Goal: Task Accomplishment & Management: Use online tool/utility

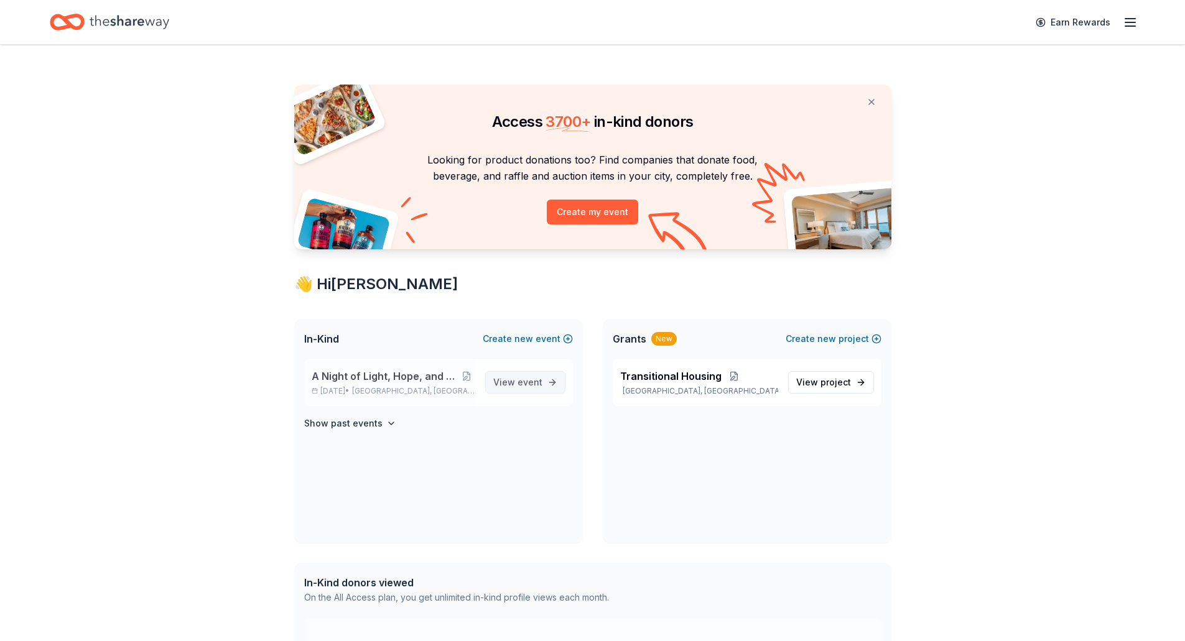
click at [513, 371] on link "View event" at bounding box center [525, 382] width 80 height 22
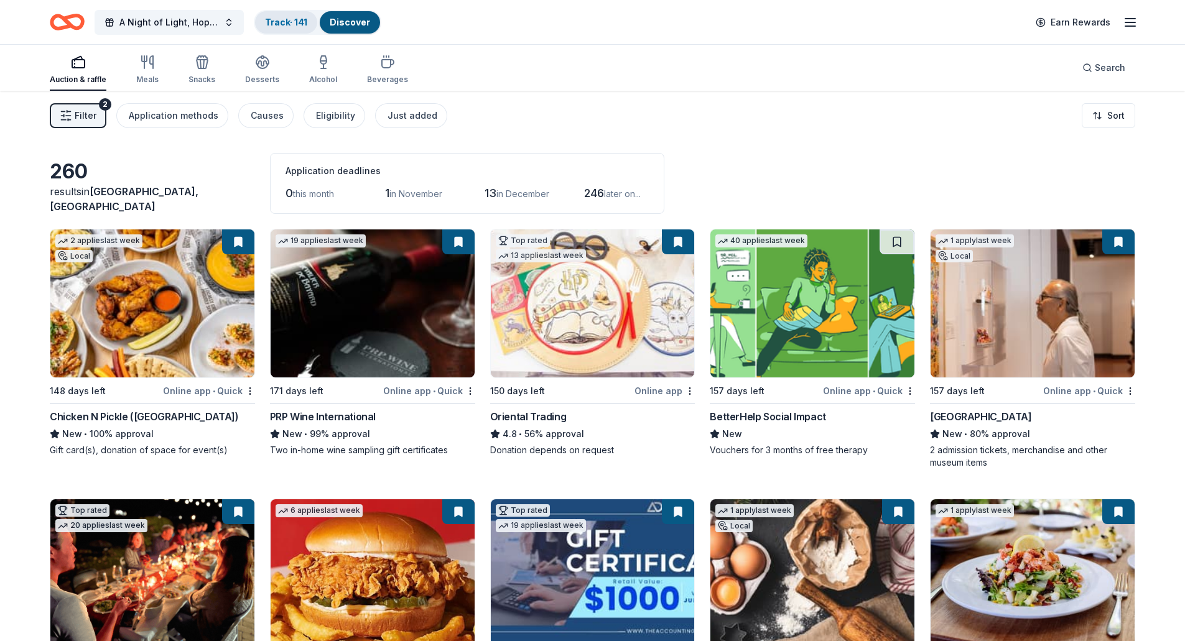
click at [277, 27] on link "Track · 141" at bounding box center [286, 22] width 42 height 11
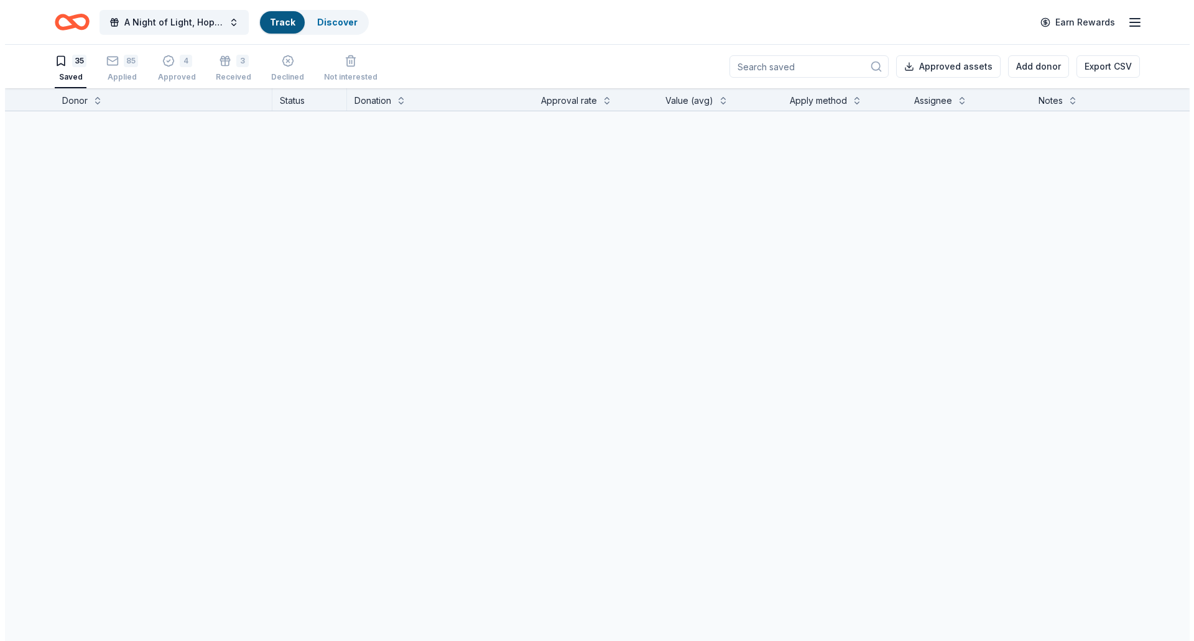
scroll to position [1, 0]
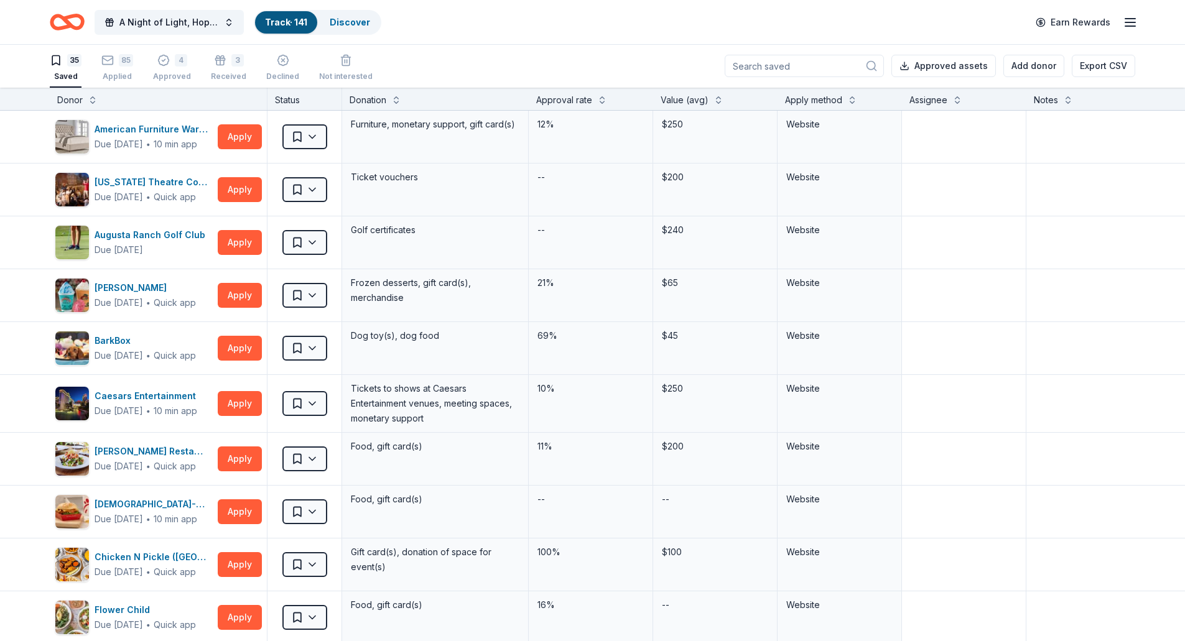
click at [776, 65] on input at bounding box center [804, 66] width 159 height 22
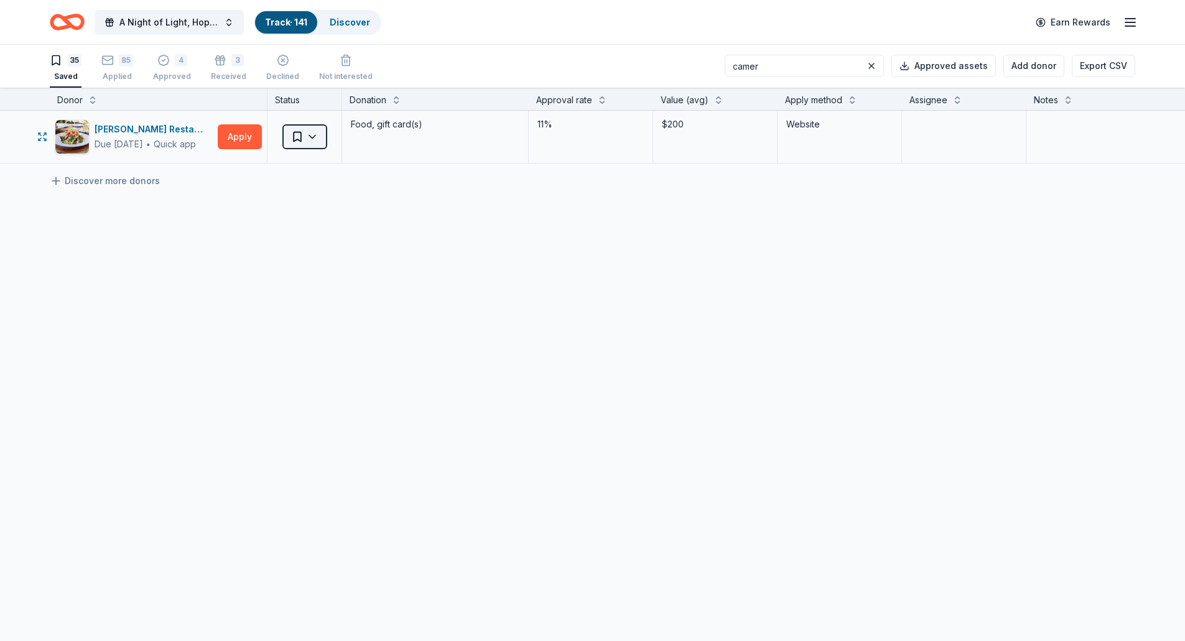
type input "camer"
click at [314, 141] on html "A Night of Light, Hope, and Legacy Gala 2026 Track · 141 Discover Earn Rewards …" at bounding box center [592, 319] width 1185 height 641
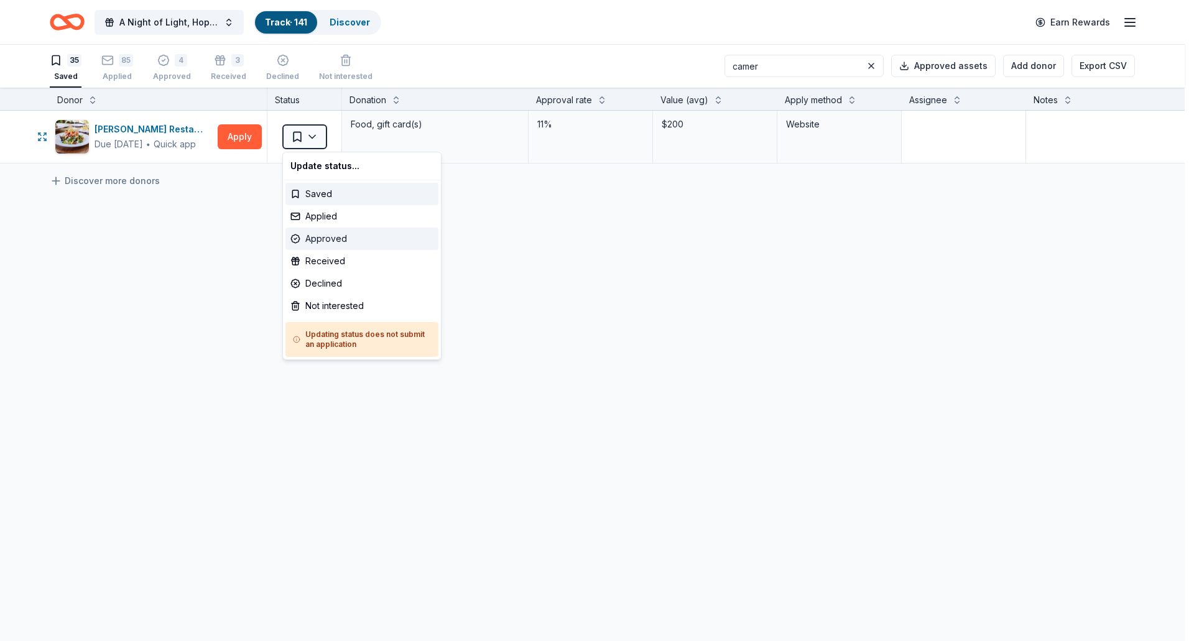
click at [331, 240] on div "Approved" at bounding box center [362, 239] width 153 height 22
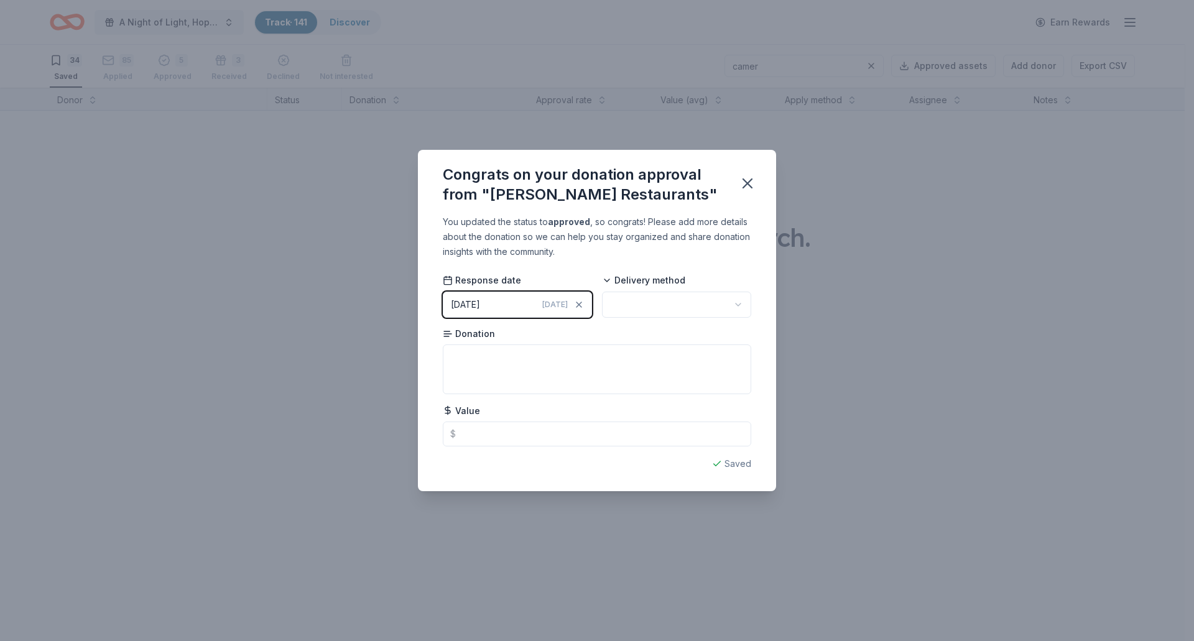
click at [658, 306] on html "A Night of Light, Hope, and Legacy Gala 2026 Track · 141 Discover Earn Rewards …" at bounding box center [597, 319] width 1194 height 641
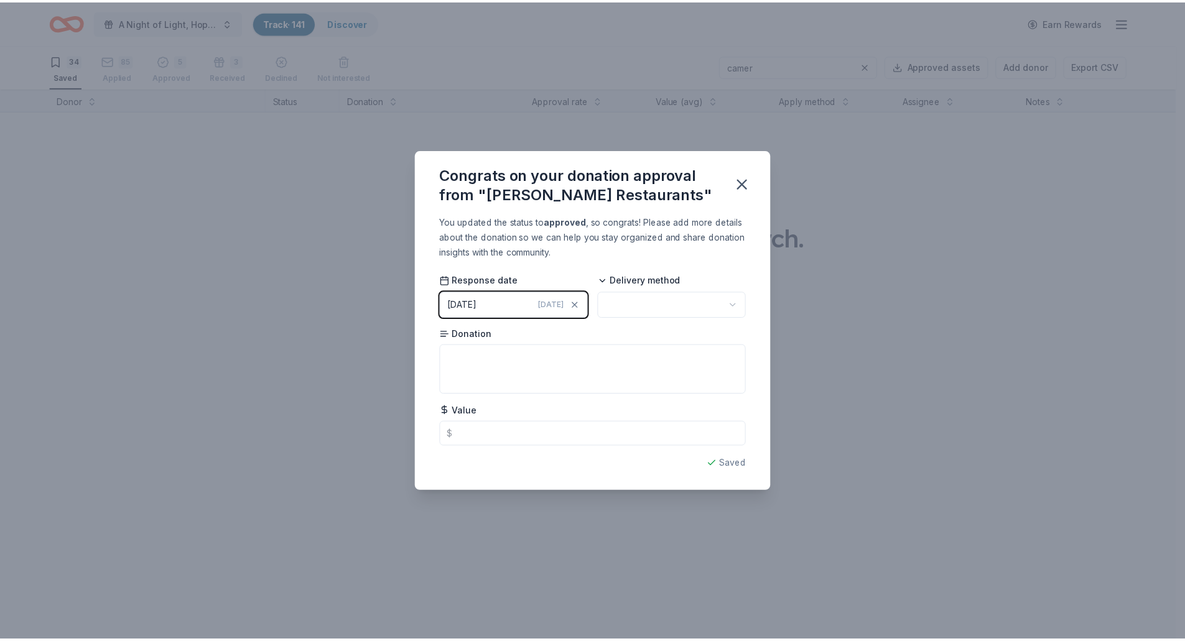
scroll to position [0, 0]
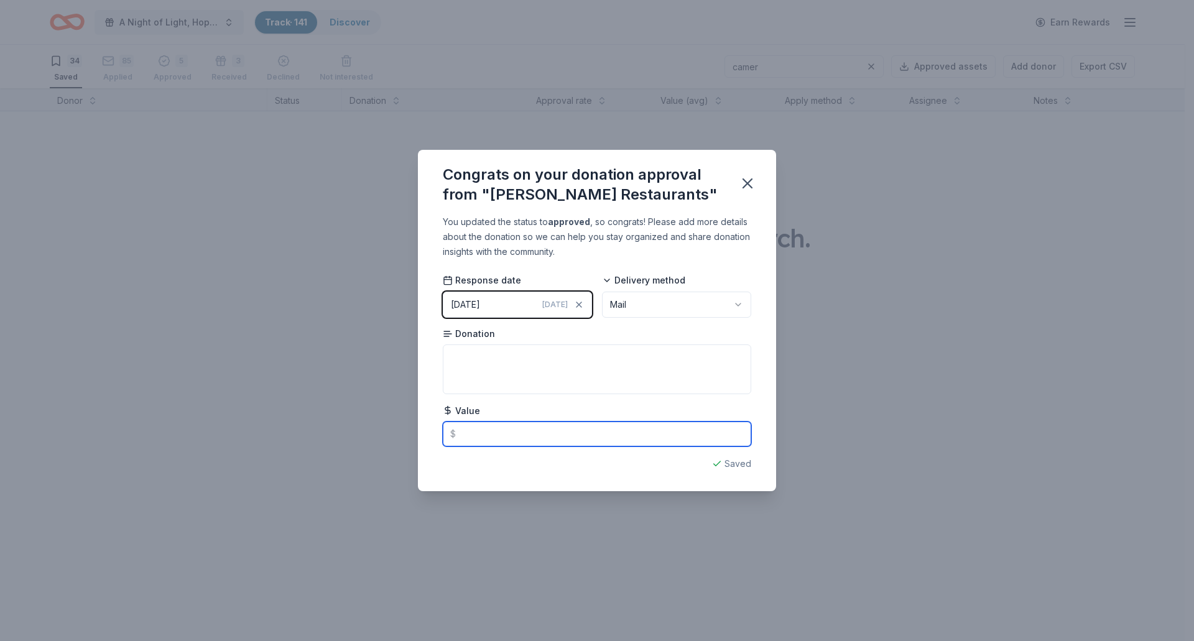
click at [473, 439] on input "text" at bounding box center [597, 434] width 309 height 25
type input "200.00"
click at [523, 333] on div "Donation" at bounding box center [597, 361] width 309 height 67
click at [505, 361] on textarea at bounding box center [597, 370] width 309 height 50
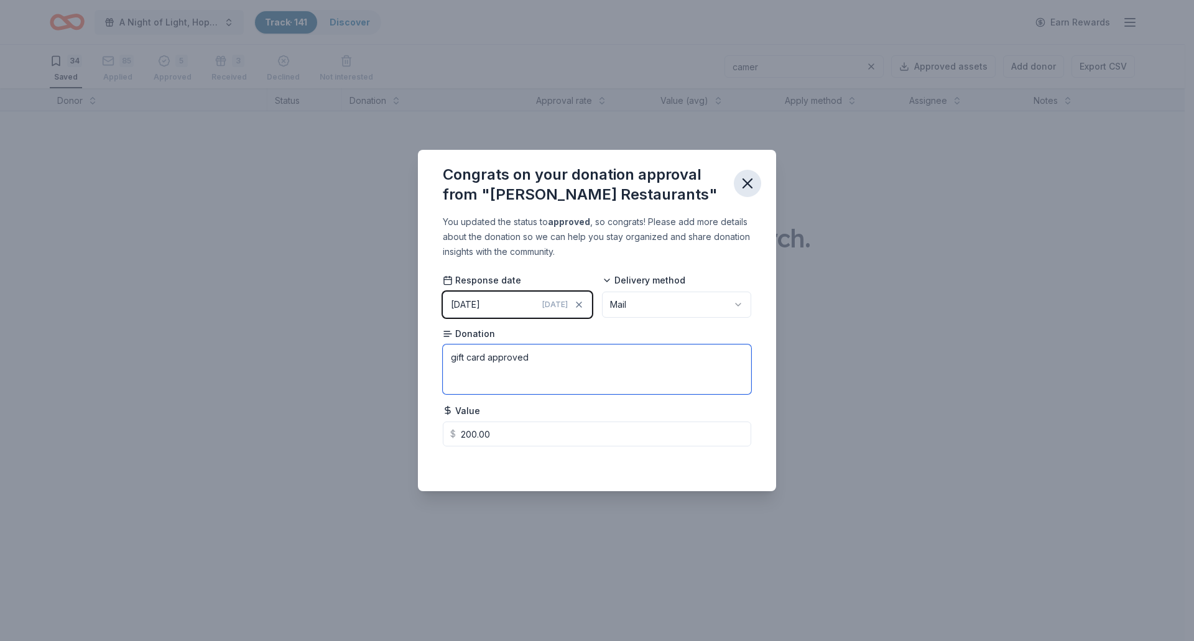
type textarea "gift card approved"
click at [746, 184] on icon "button" at bounding box center [747, 183] width 17 height 17
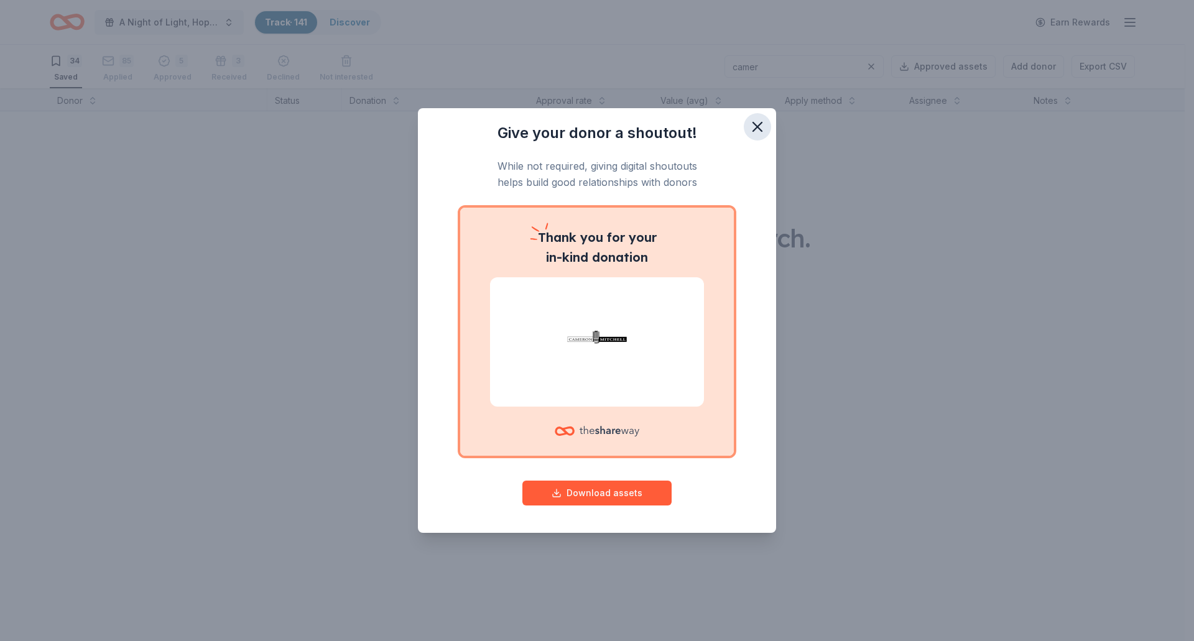
click at [750, 122] on icon "button" at bounding box center [757, 126] width 17 height 17
